Goal: Task Accomplishment & Management: Use online tool/utility

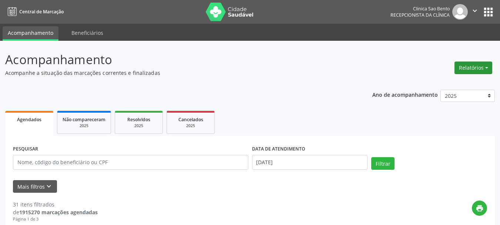
click at [476, 67] on button "Relatórios" at bounding box center [473, 67] width 38 height 13
click at [444, 83] on link "Agendamentos" at bounding box center [452, 83] width 80 height 10
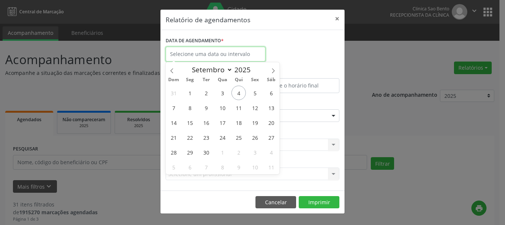
click at [251, 58] on input "text" at bounding box center [216, 54] width 100 height 15
click at [259, 91] on span "5" at bounding box center [255, 92] width 14 height 14
type input "[DATE]"
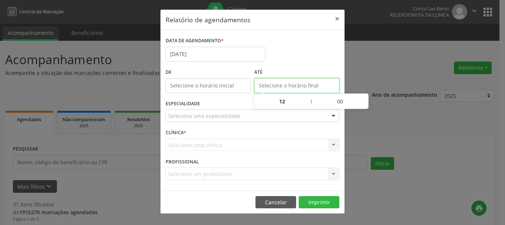
click at [259, 91] on body "Central de Marcação Clinica [GEOGRAPHIC_DATA] Recepcionista da clínica  Config…" at bounding box center [252, 112] width 505 height 225
type input "12:00"
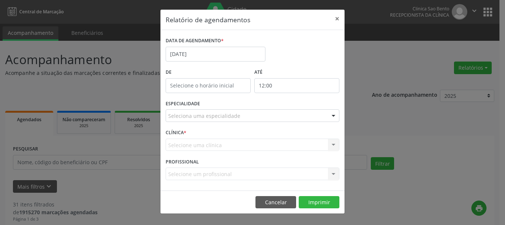
click at [322, 63] on div "DATA DE AGENDAMENTO * [DATE]" at bounding box center [253, 50] width 178 height 31
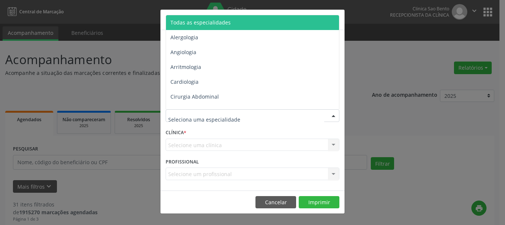
click at [299, 119] on div at bounding box center [253, 115] width 174 height 13
click at [252, 28] on span "Todas as especialidades" at bounding box center [253, 22] width 174 height 15
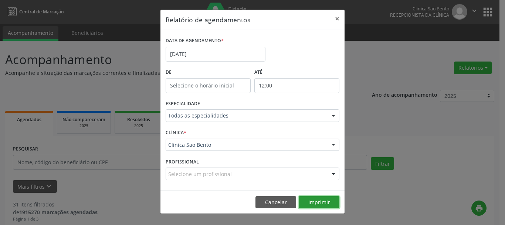
click at [323, 202] on button "Imprimir" at bounding box center [319, 202] width 41 height 13
